Goal: Navigation & Orientation: Find specific page/section

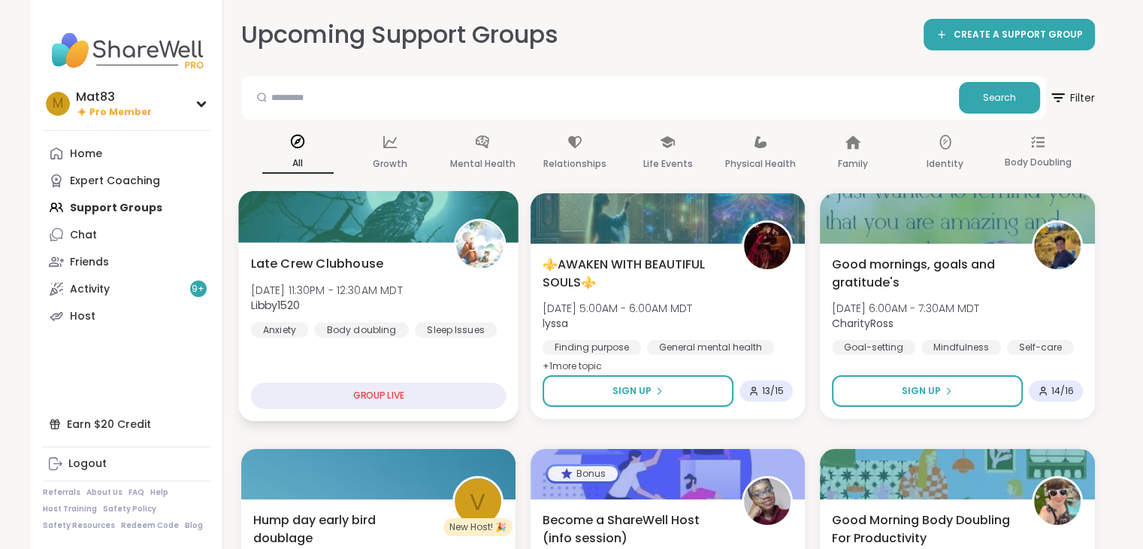
click at [368, 259] on span "Late Crew Clubhouse" at bounding box center [316, 263] width 132 height 18
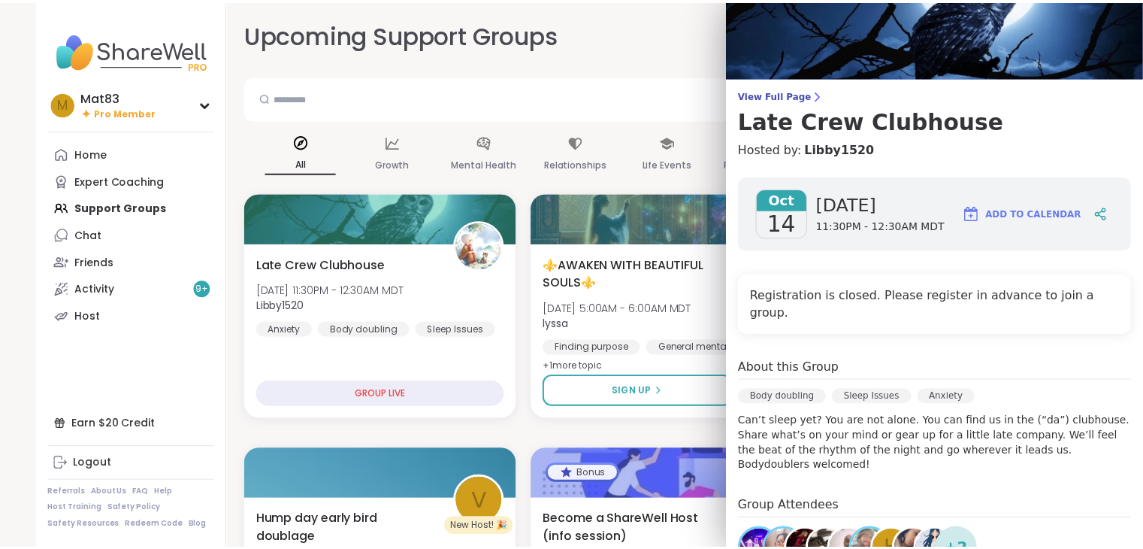
scroll to position [42, 0]
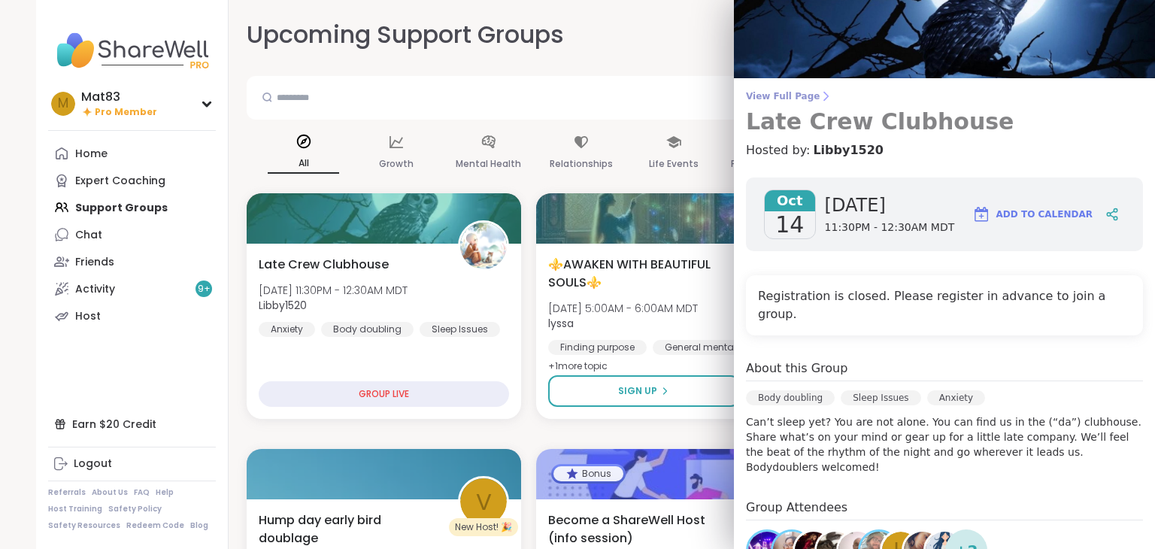
click at [770, 92] on span "View Full Page" at bounding box center [944, 96] width 397 height 12
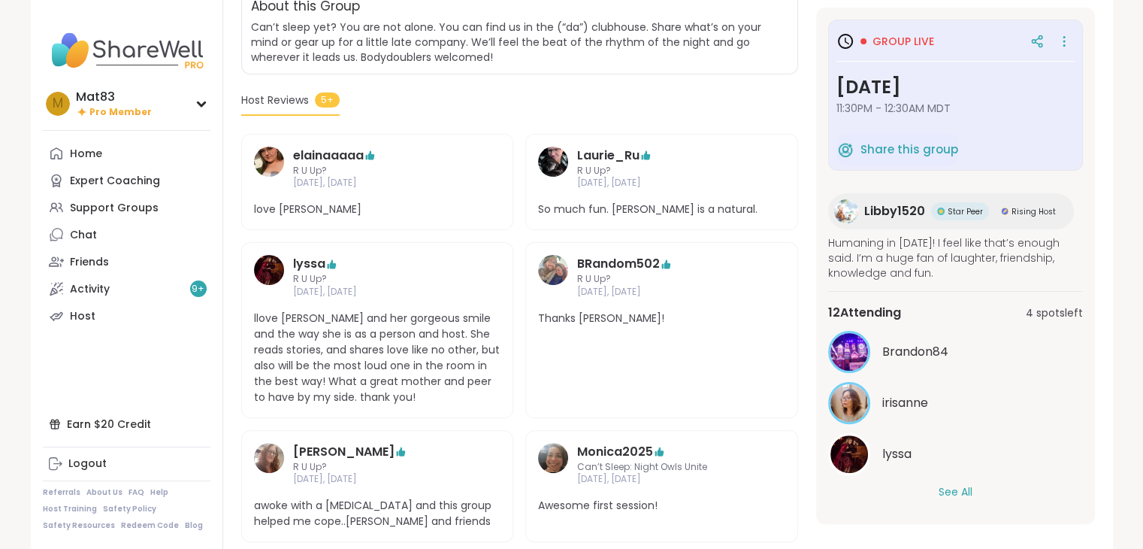
scroll to position [332, 0]
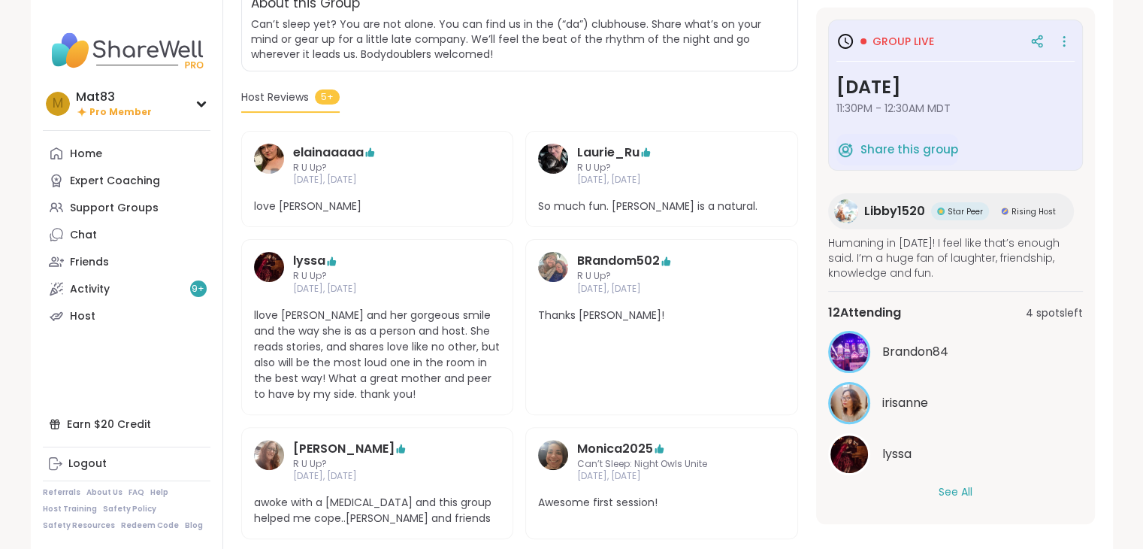
click at [962, 491] on button "See All" at bounding box center [956, 492] width 34 height 16
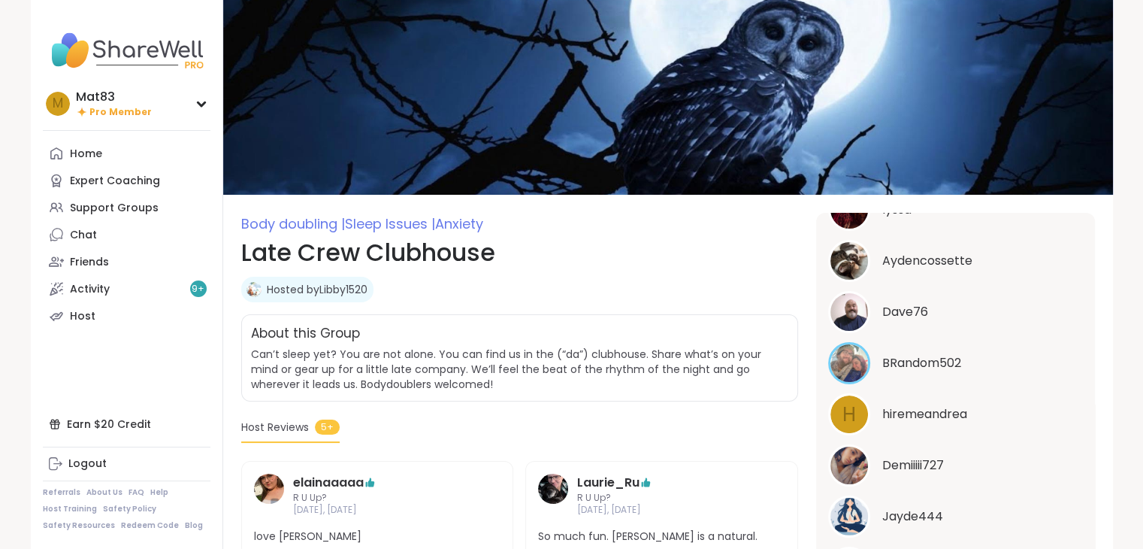
scroll to position [0, 0]
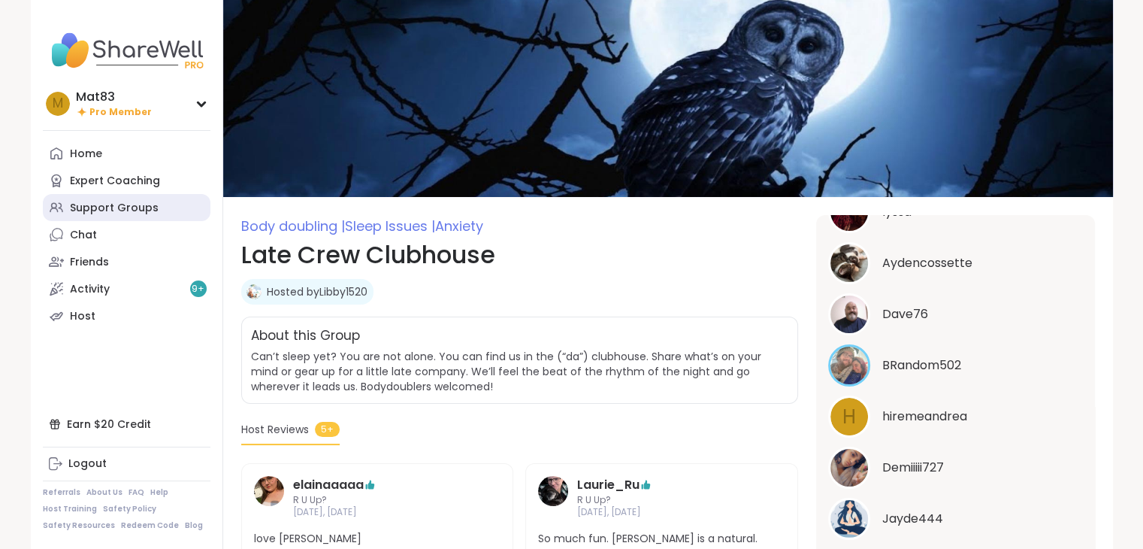
click at [123, 208] on div "Support Groups" at bounding box center [114, 208] width 89 height 15
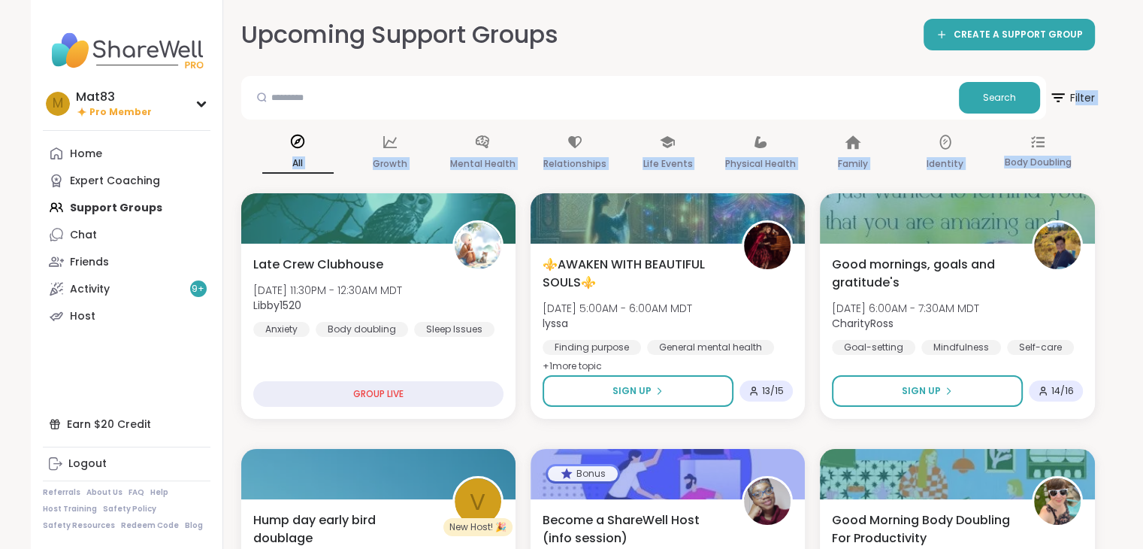
drag, startPoint x: 1142, startPoint y: 70, endPoint x: 1151, endPoint y: 126, distance: 57.0
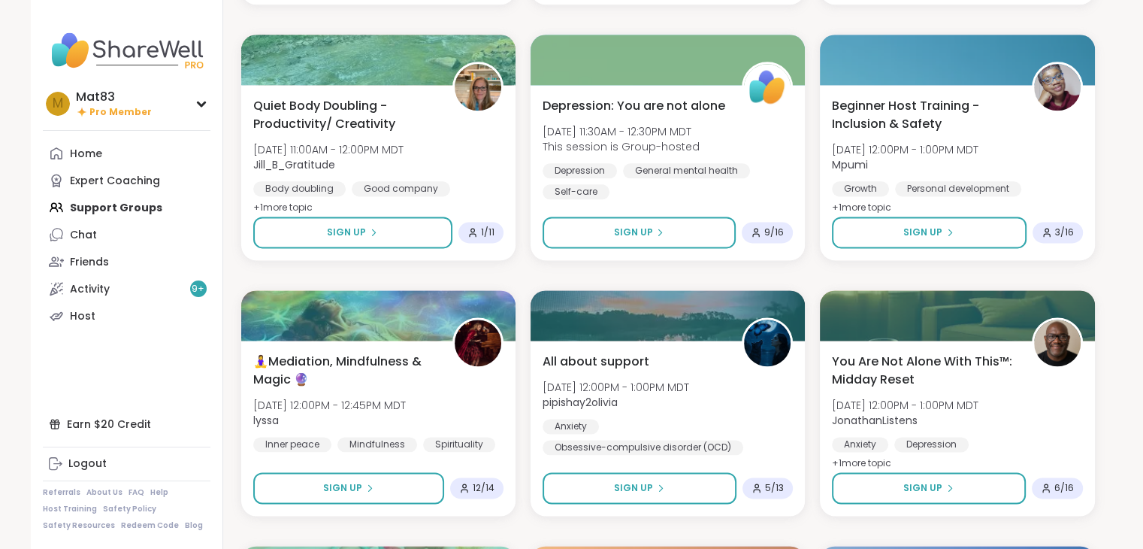
scroll to position [1959, 0]
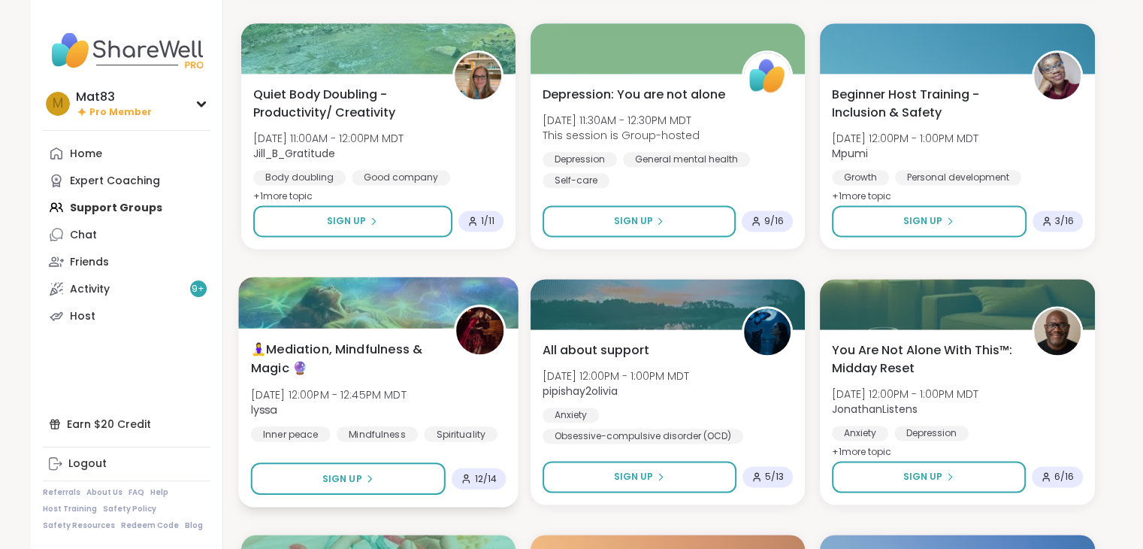
click at [478, 319] on img at bounding box center [479, 330] width 47 height 47
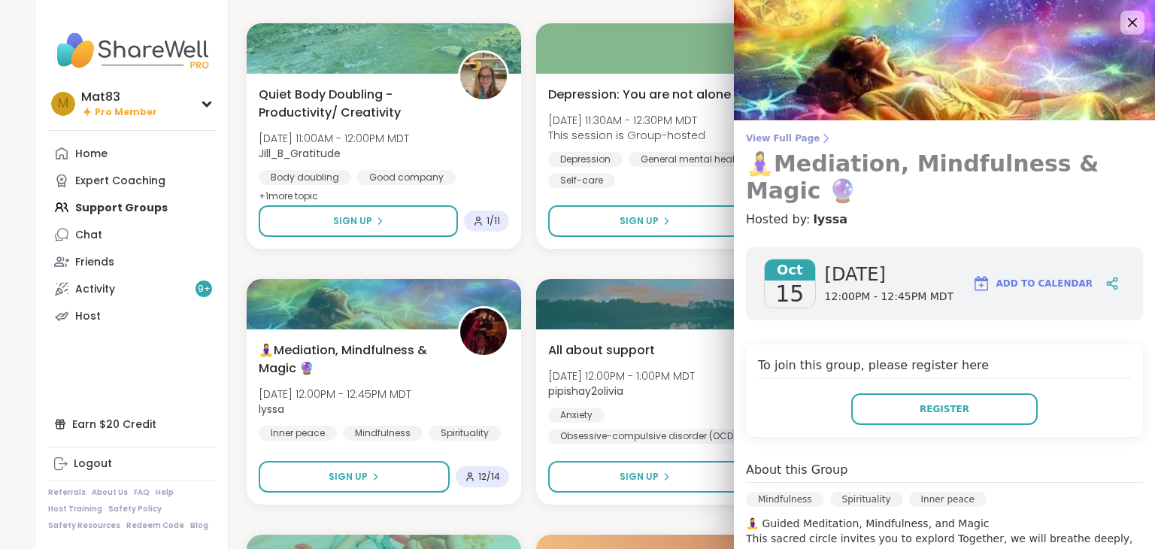
click at [776, 139] on span "View Full Page" at bounding box center [944, 138] width 397 height 12
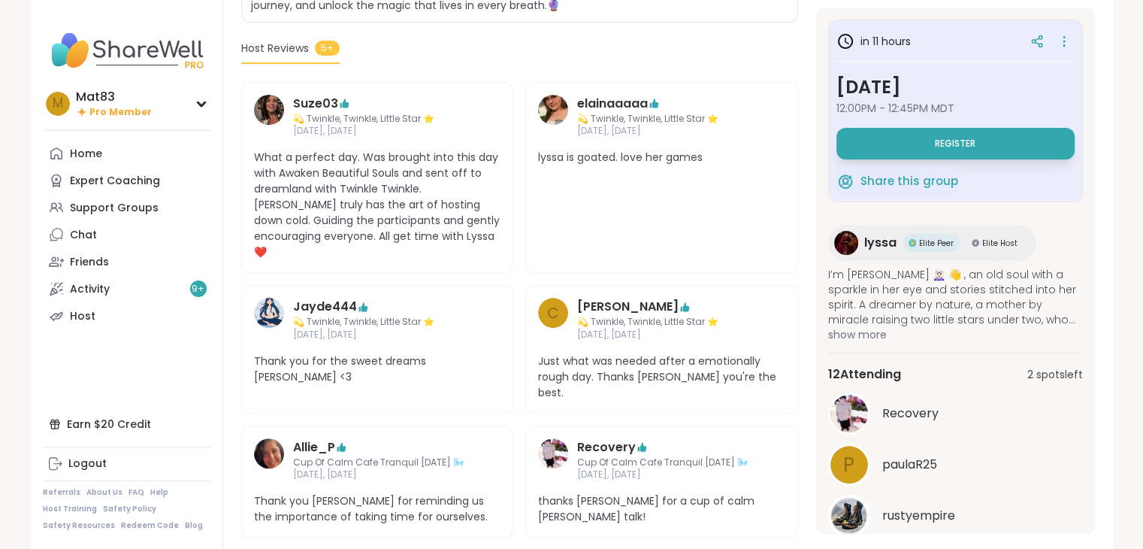
scroll to position [405, 0]
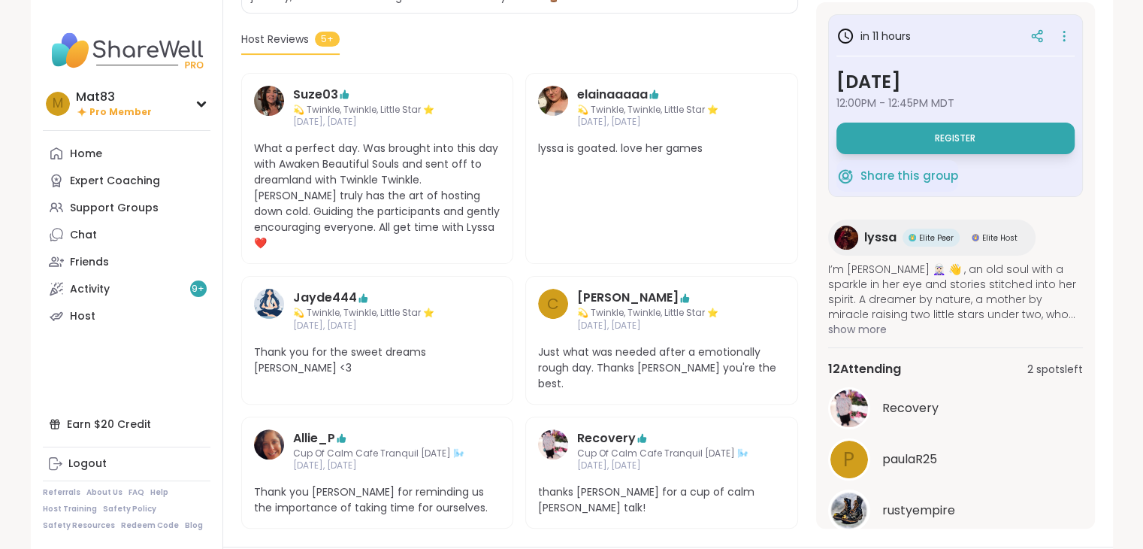
click at [845, 225] on img at bounding box center [846, 237] width 24 height 24
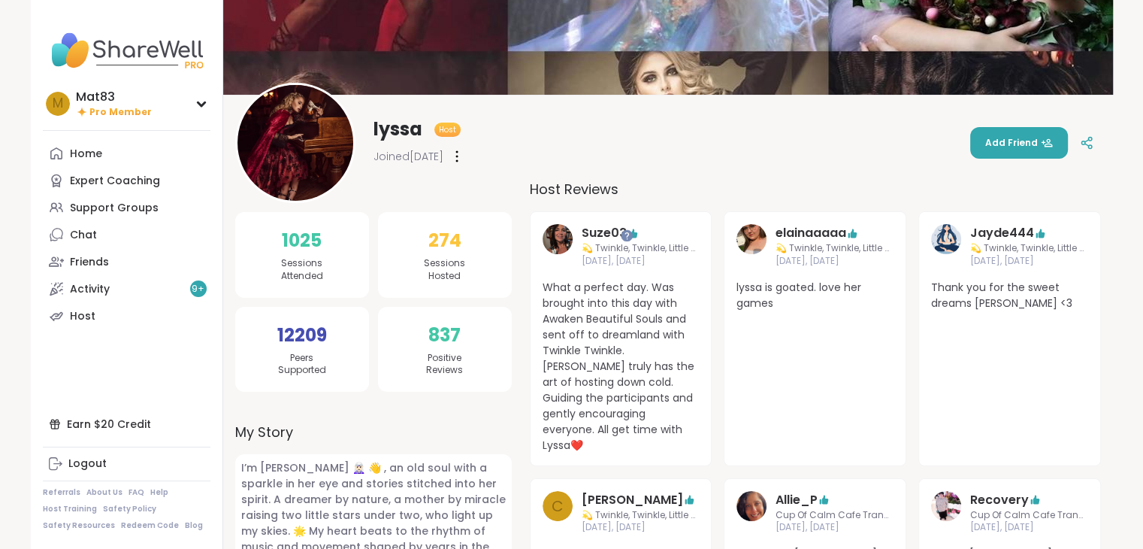
scroll to position [250, 0]
